Goal: Information Seeking & Learning: Learn about a topic

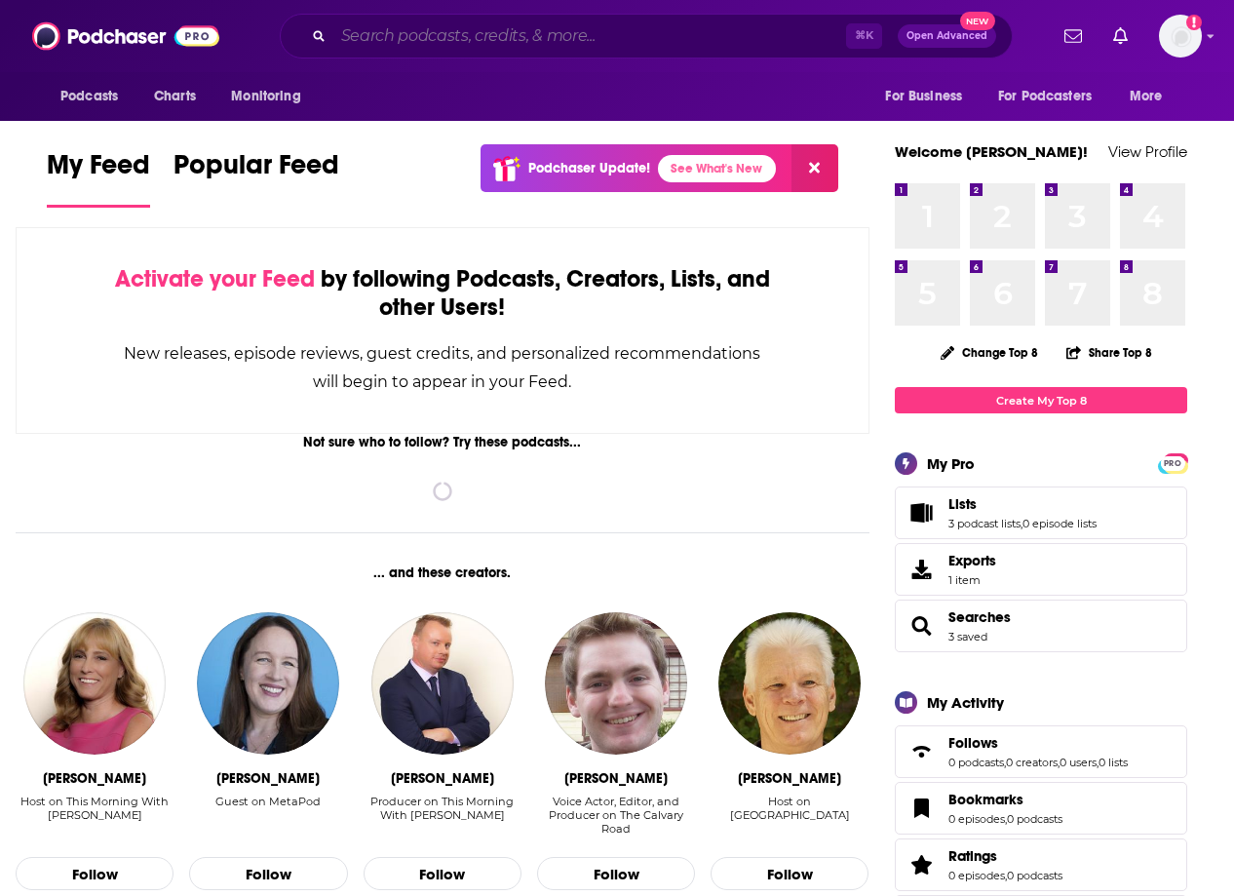
click at [432, 26] on input "Search podcasts, credits, & more..." at bounding box center [589, 35] width 513 height 31
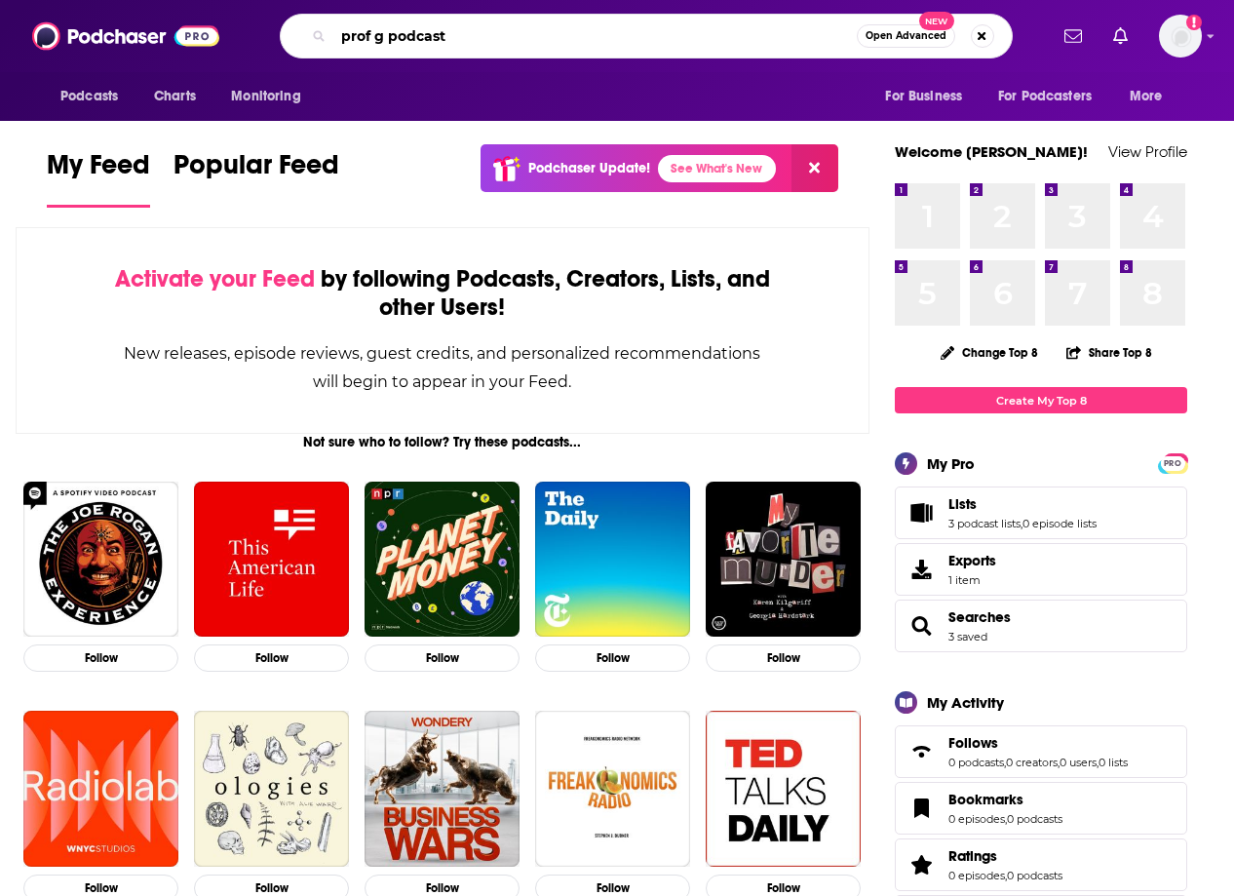
type input "prof g podcast"
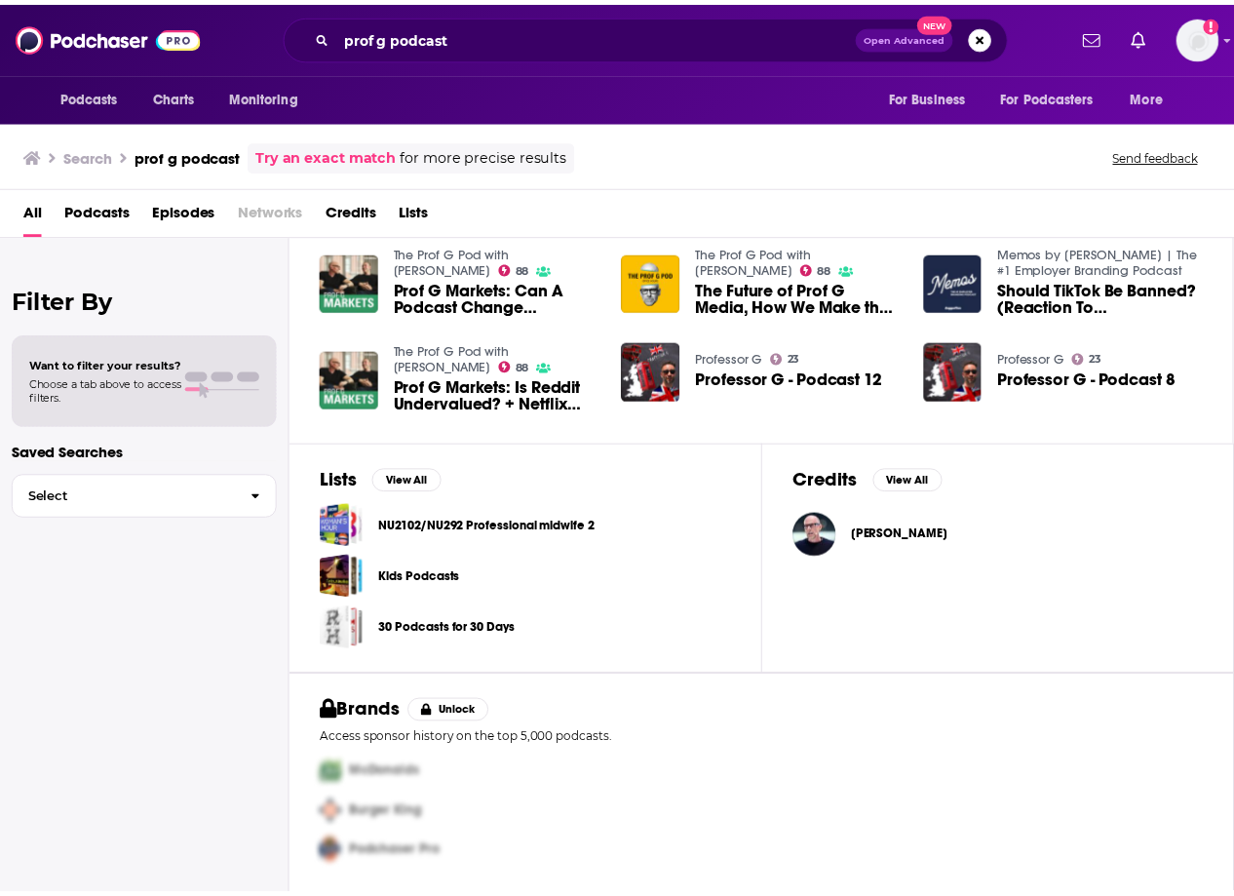
scroll to position [301, 0]
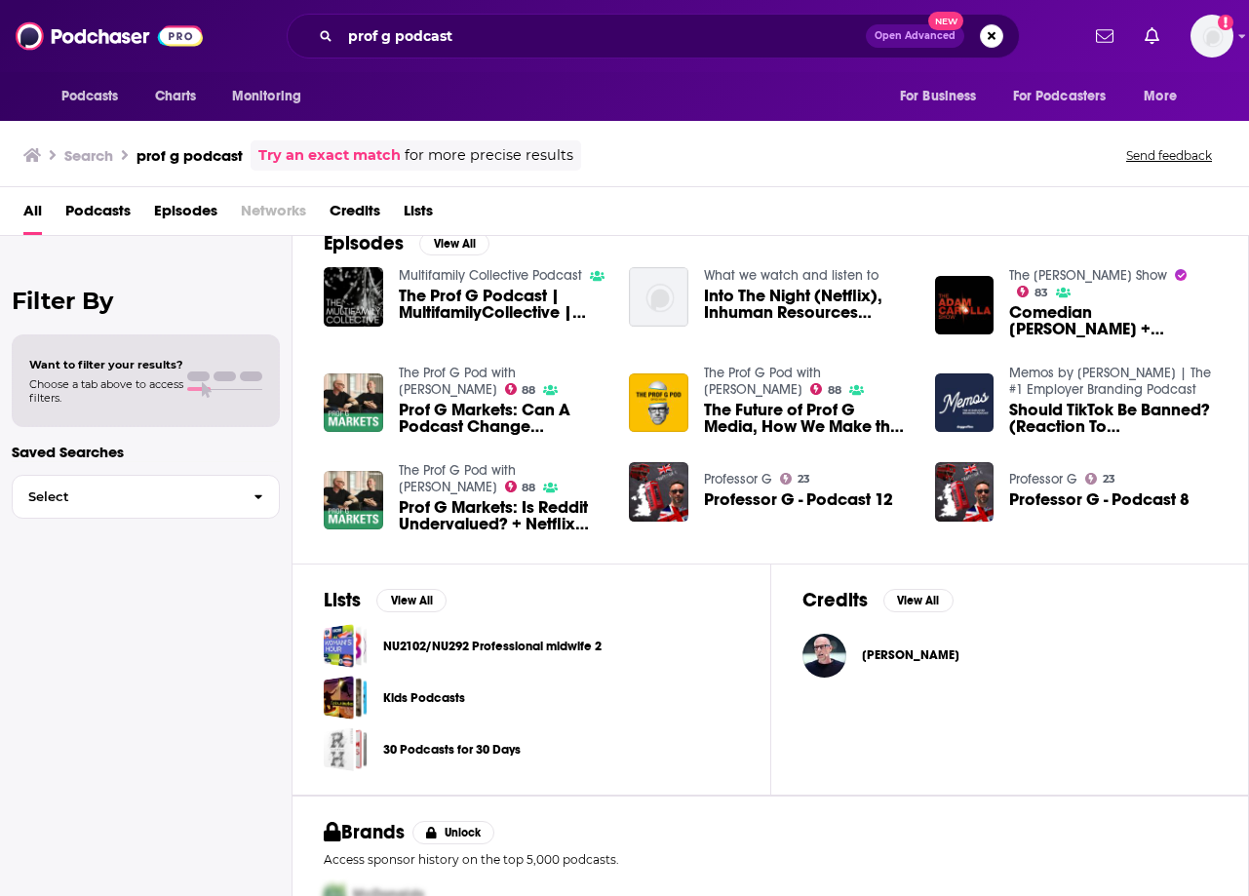
click at [462, 372] on link "The Prof G Pod with [PERSON_NAME]" at bounding box center [457, 381] width 117 height 33
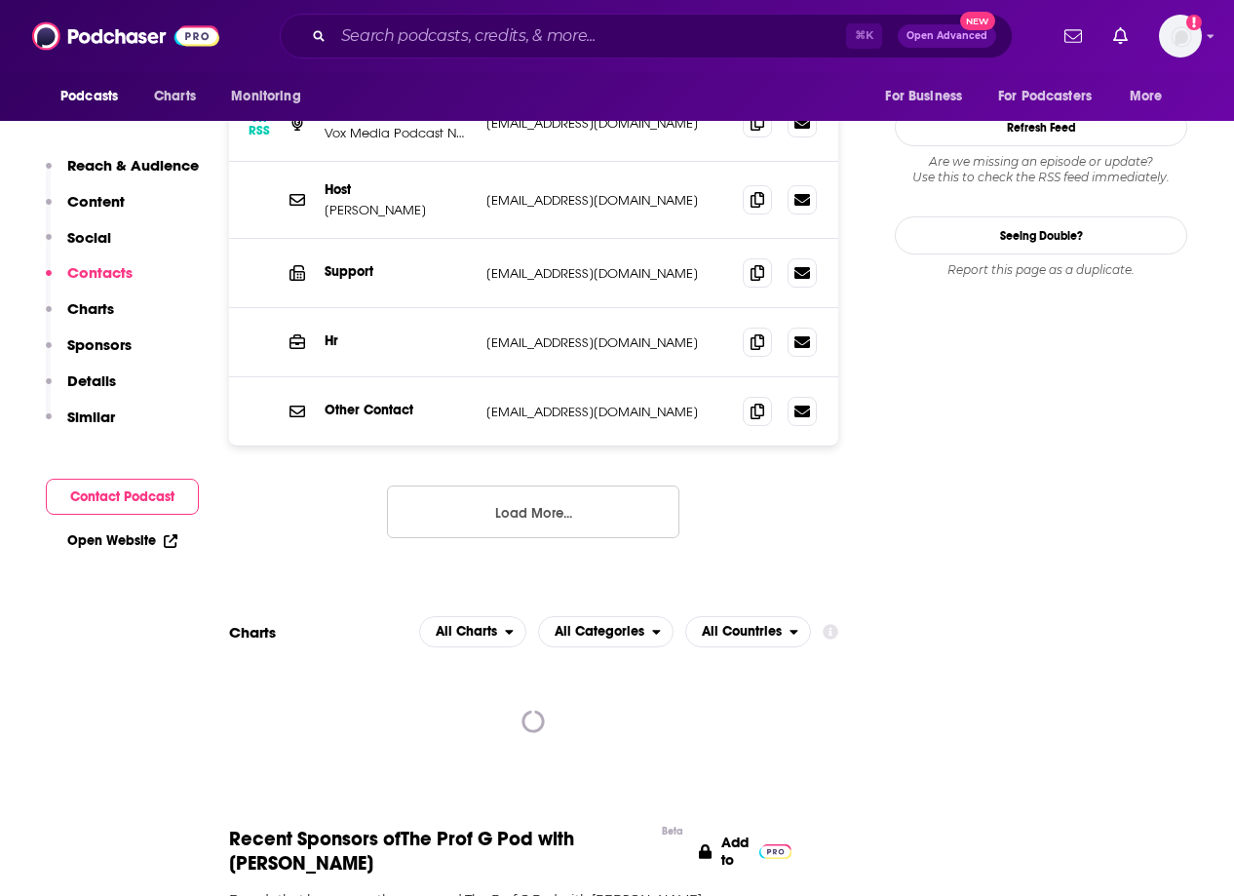
scroll to position [2160, 0]
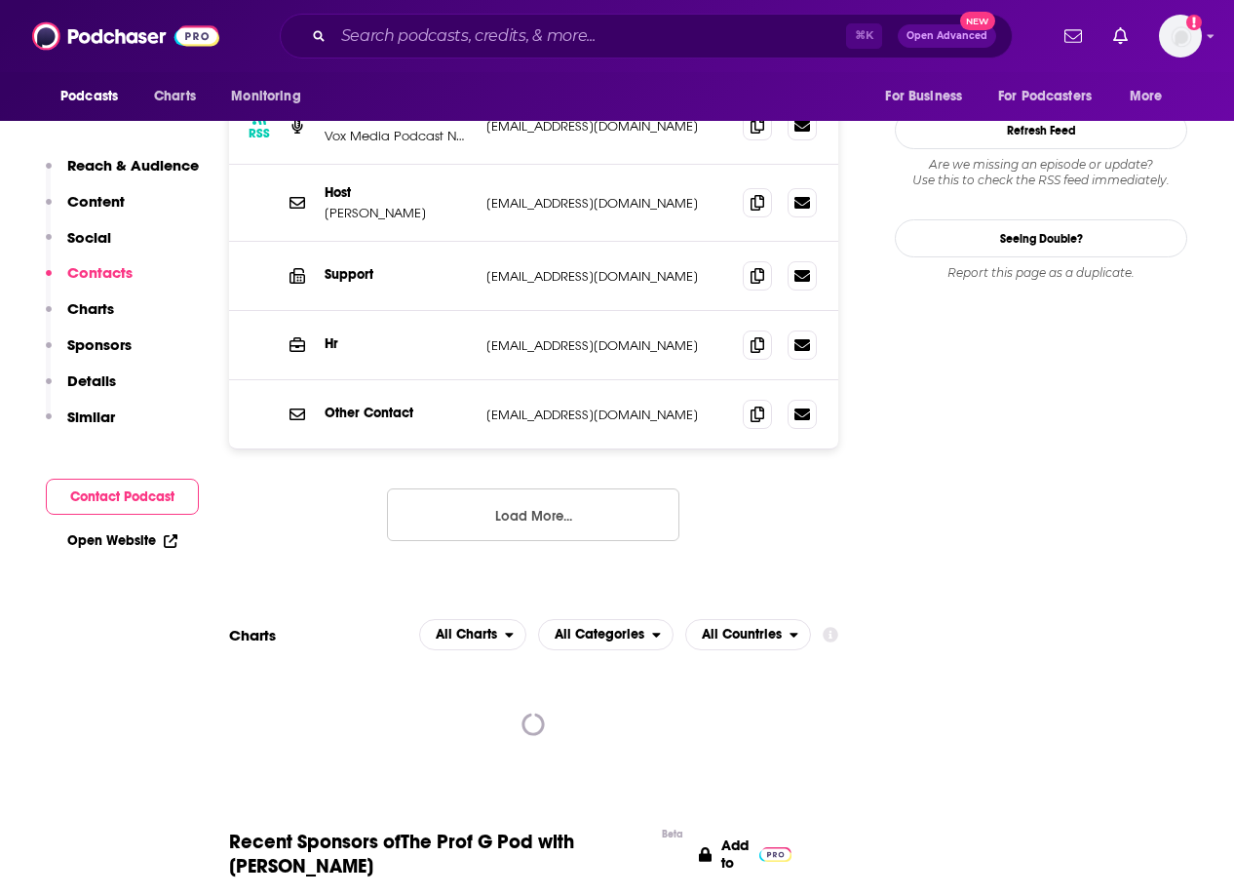
click at [464, 488] on button "Load More..." at bounding box center [533, 514] width 293 height 53
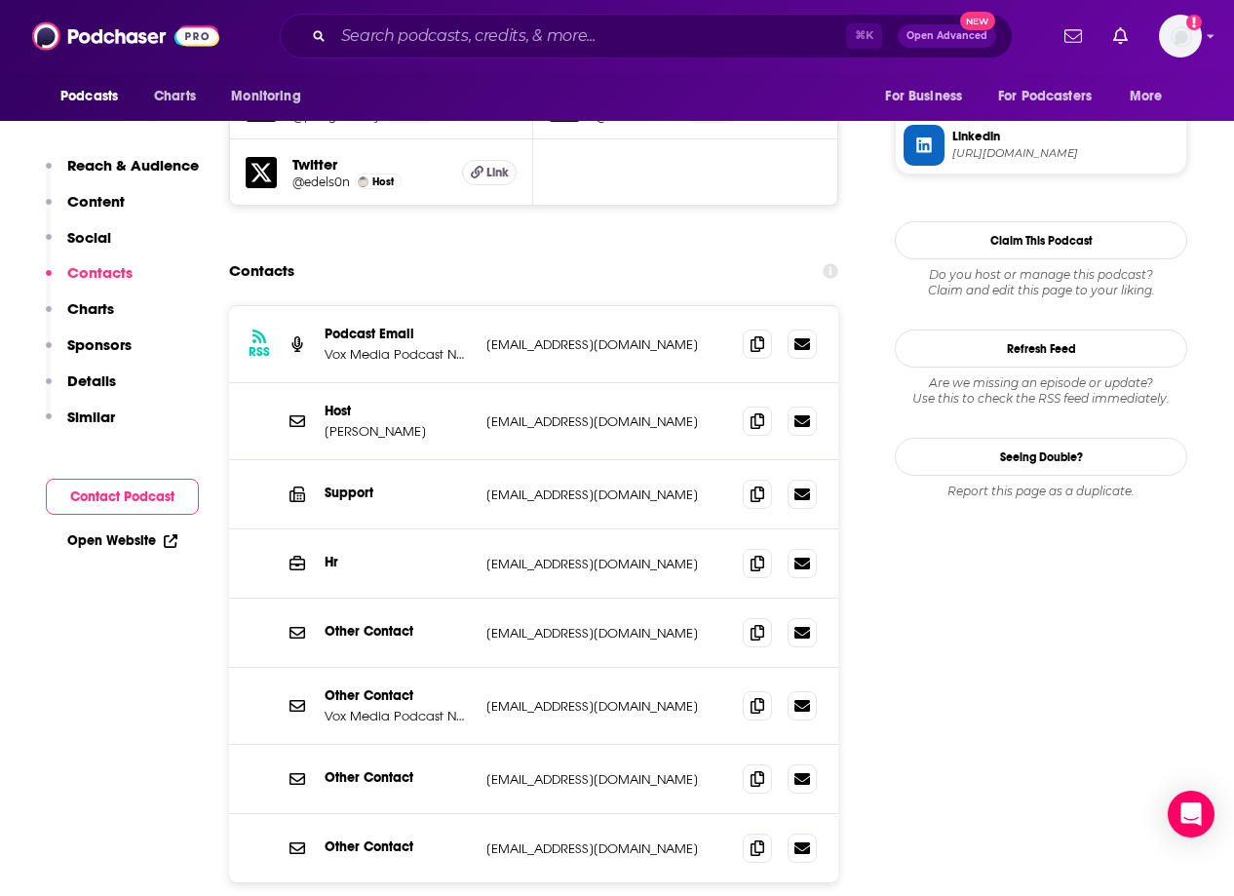
scroll to position [1935, 0]
